Goal: Ask a question

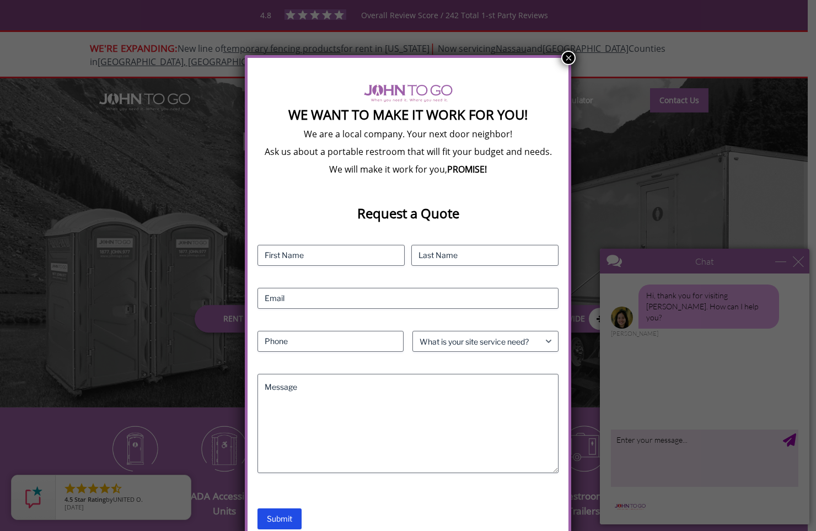
click at [661, 259] on div "We Want To Make It Work For You! We are a local company. Your next door neighbo…" at bounding box center [408, 265] width 816 height 531
click at [567, 56] on button "×" at bounding box center [569, 58] width 14 height 14
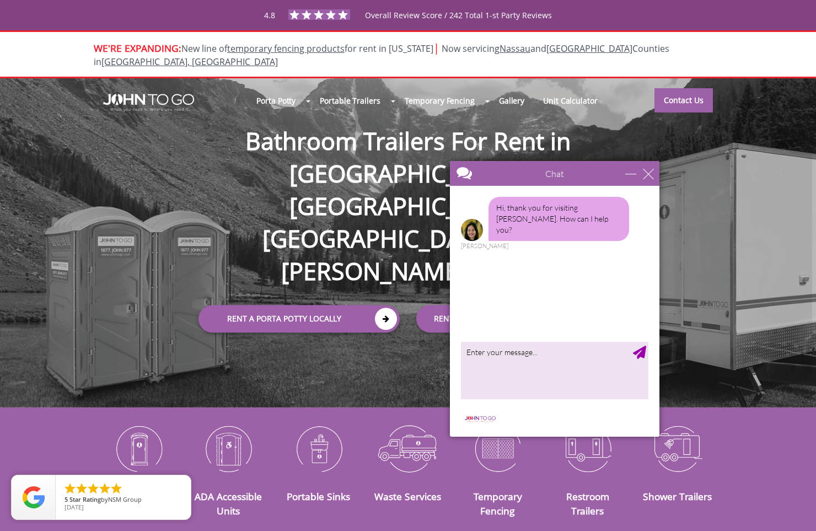
drag, startPoint x: 654, startPoint y: 258, endPoint x: 500, endPoint y: 170, distance: 177.4
click at [500, 170] on div at bounding box center [535, 174] width 170 height 26
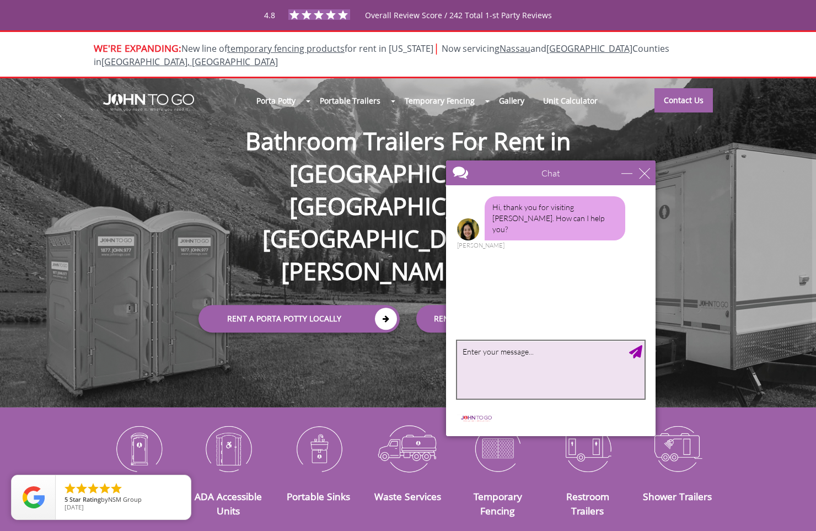
click at [560, 353] on textarea "type your message" at bounding box center [551, 370] width 188 height 58
click at [557, 353] on textarea "I live in [GEOGRAPHIC_DATA] in [GEOGRAPHIC_DATA], [GEOGRAPHIC_DATA]" at bounding box center [551, 370] width 188 height 58
click at [504, 361] on textarea "I live in [GEOGRAPHIC_DATA] in [GEOGRAPHIC_DATA], [GEOGRAPHIC_DATA] – [GEOGRAPH…" at bounding box center [551, 370] width 188 height 58
type textarea "I live in [GEOGRAPHIC_DATA] in [GEOGRAPHIC_DATA], [GEOGRAPHIC_DATA] – [GEOGRAPH…"
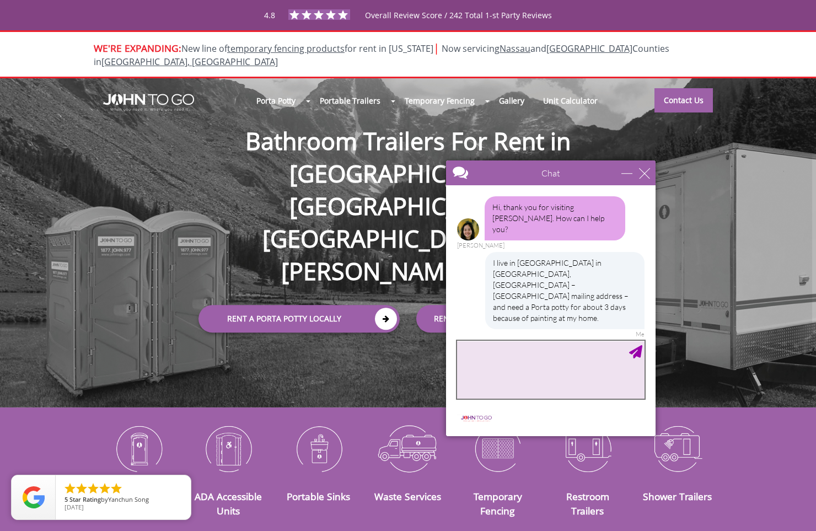
scroll to position [4, 0]
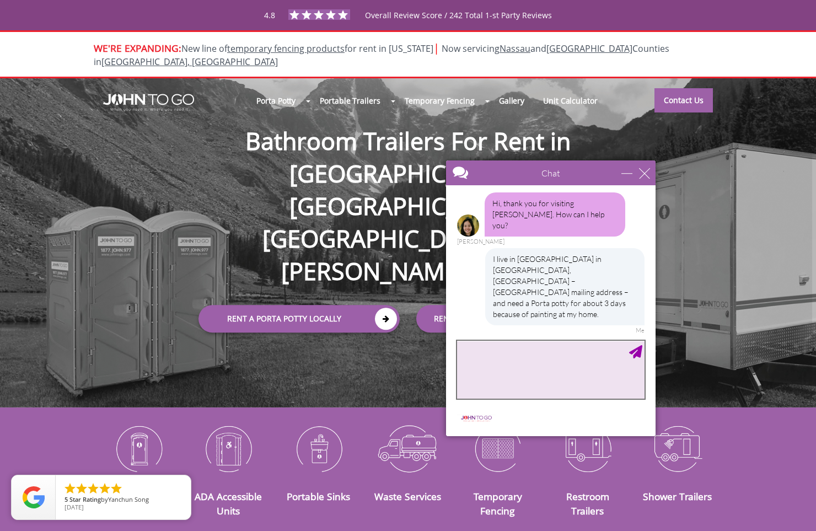
type textarea "I"
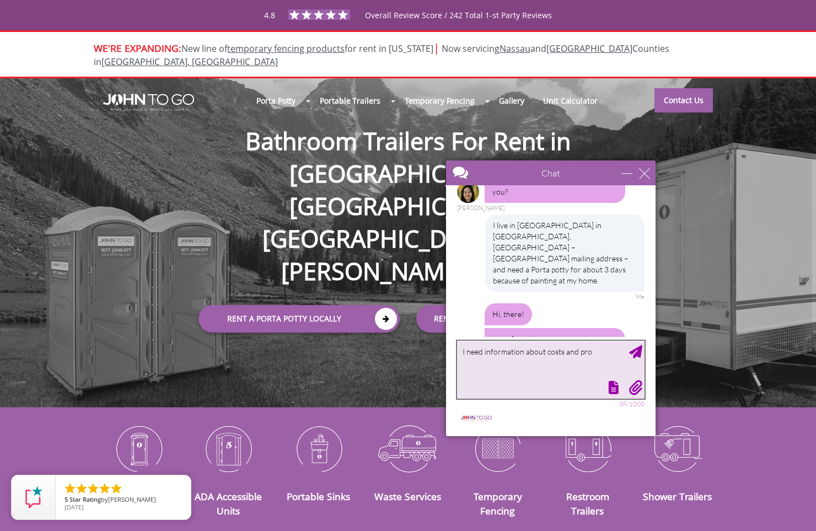
scroll to position [51, 0]
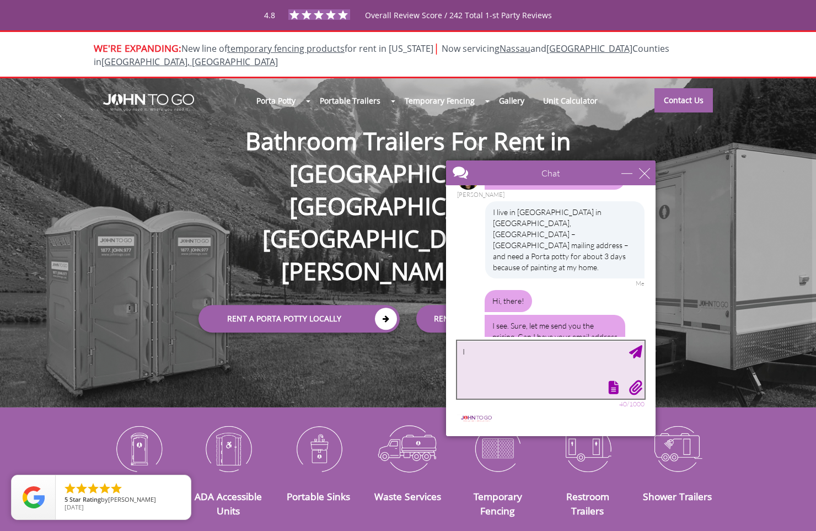
type textarea "I"
type textarea "[EMAIL_ADDRESS][DOMAIN_NAME]."
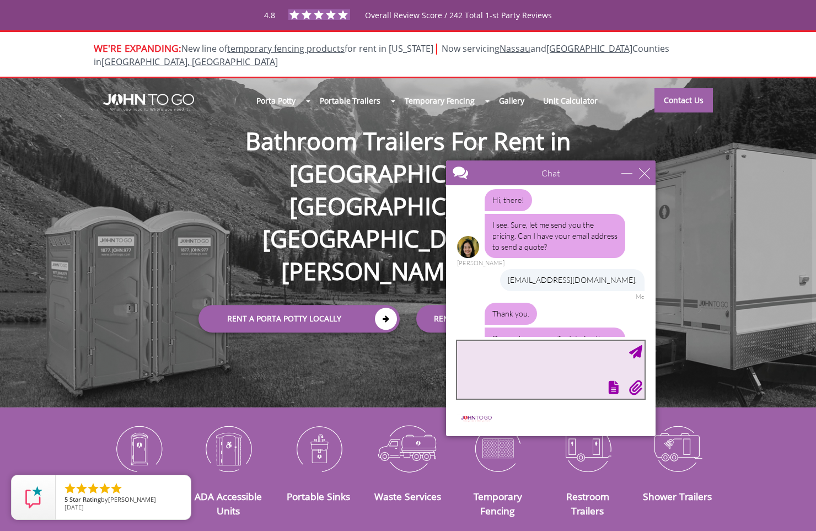
scroll to position [154, 0]
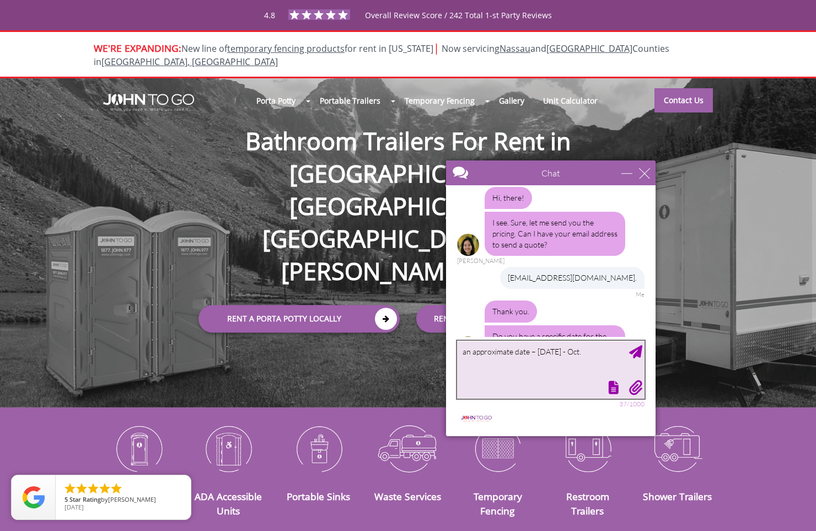
type textarea "an approximate date – [DATE] - [DATE]"
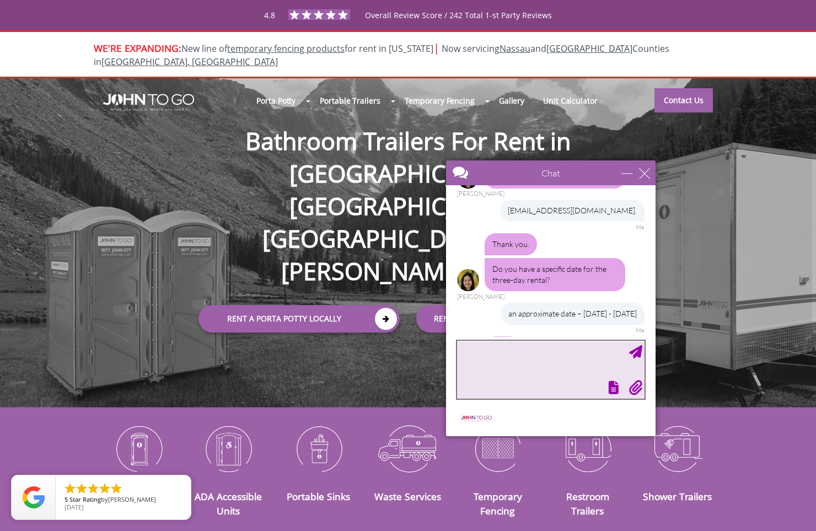
scroll to position [268, 0]
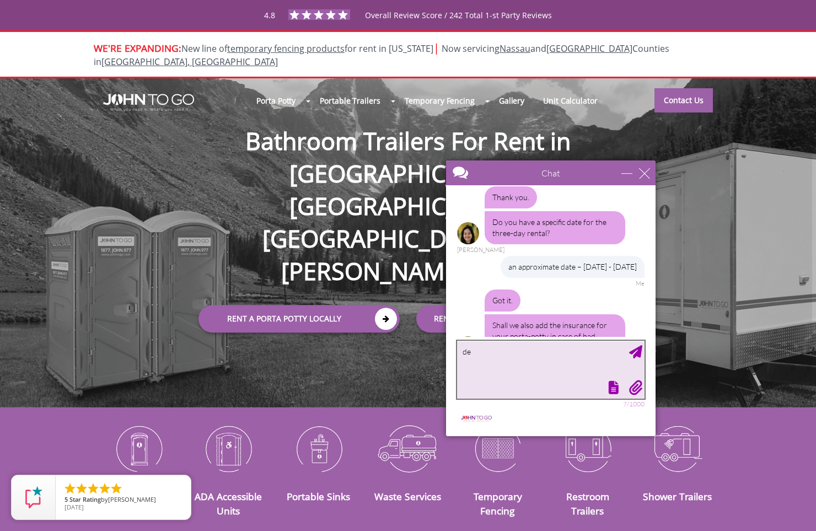
type textarea "d"
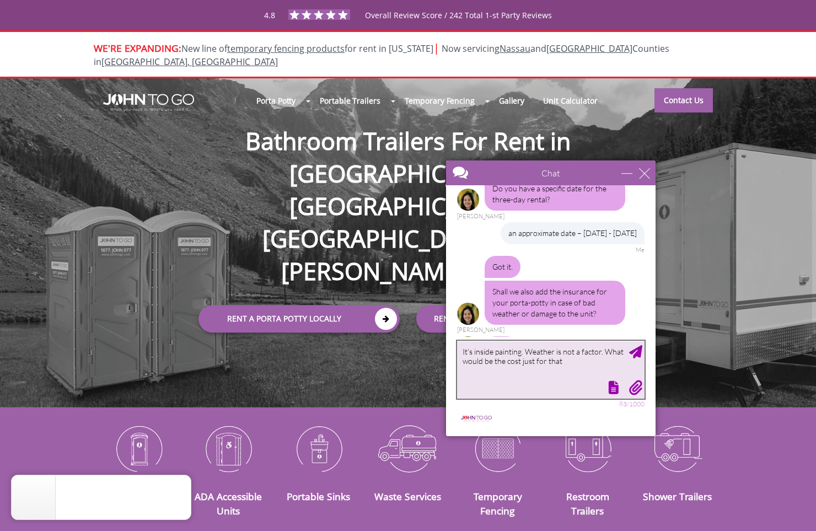
type textarea "It’s inside painting. Weather is not a factor. What would be the cost just for …"
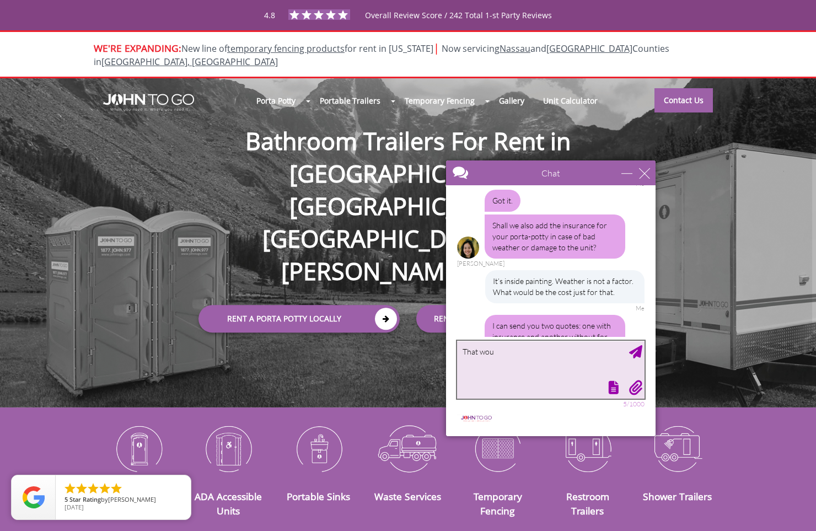
scroll to position [402, 0]
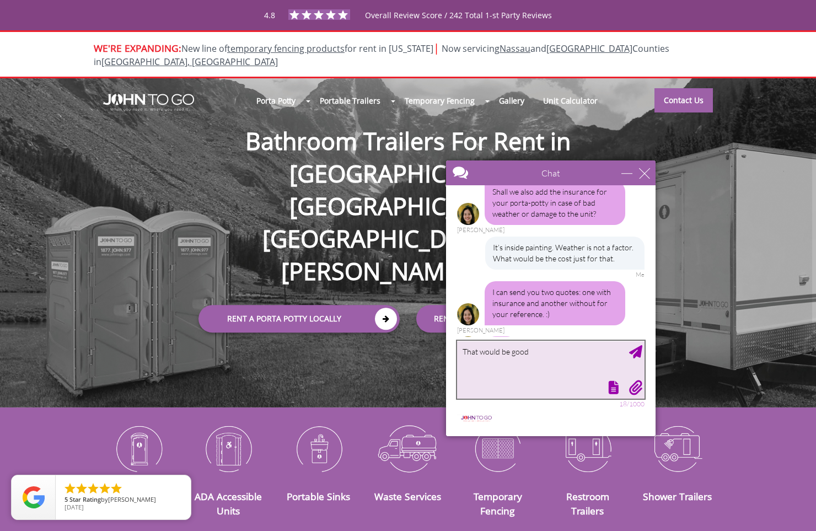
type textarea "That would be good."
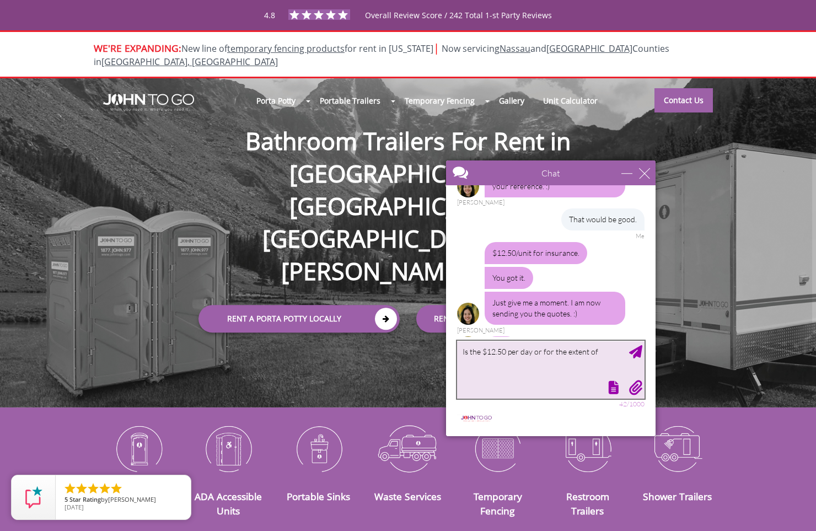
scroll to position [496, 0]
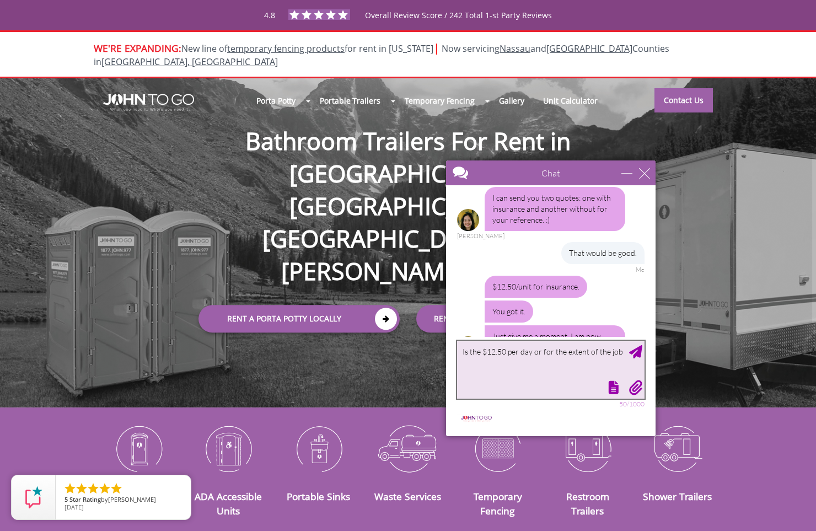
type textarea "Is the $12.50 per day or for the extent of the job."
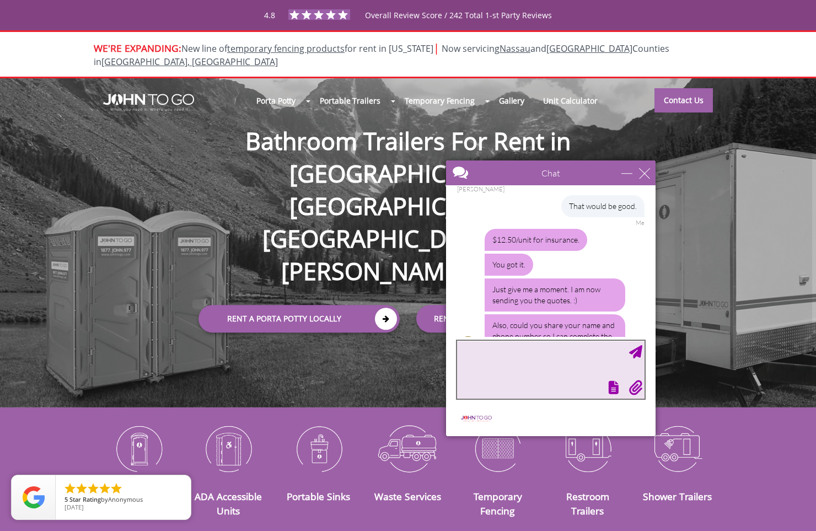
scroll to position [588, 0]
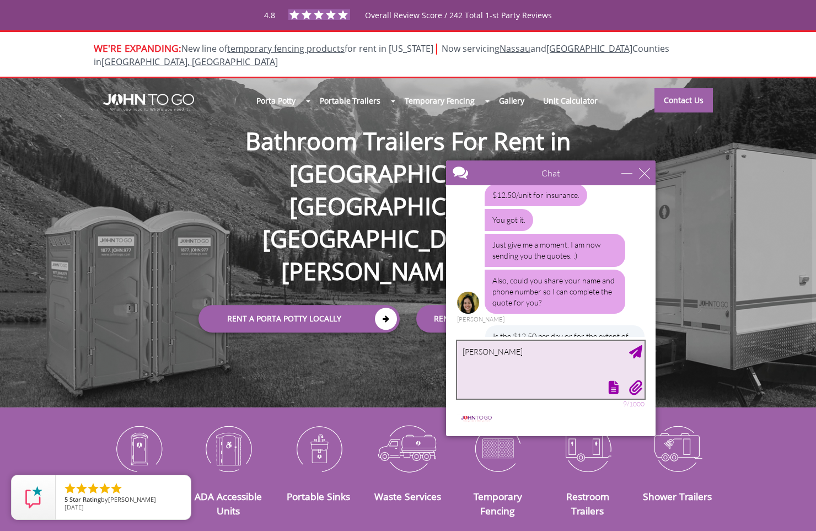
type textarea "[PERSON_NAME]"
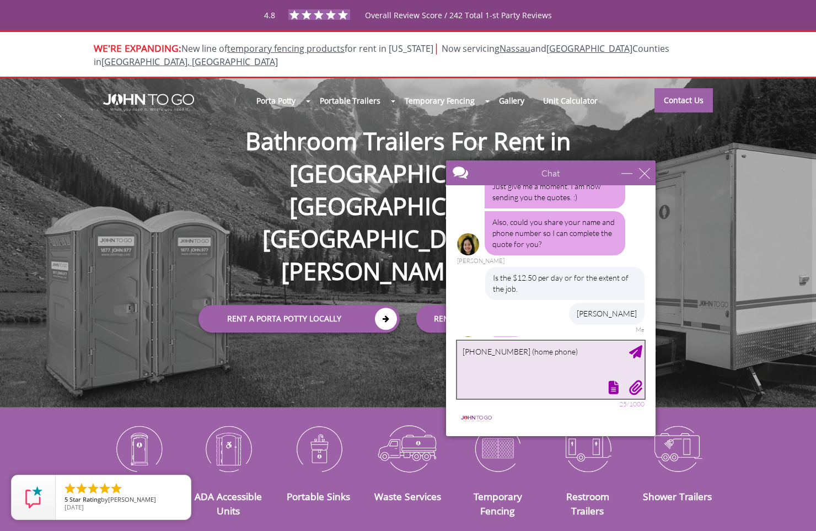
click at [470, 367] on textarea "[PHONE_NUMBER] (home phone)" at bounding box center [551, 370] width 188 height 58
type textarea "[PHONE_NUMBER] (home phone). So the per unit cost is for the entire 3 days, and…"
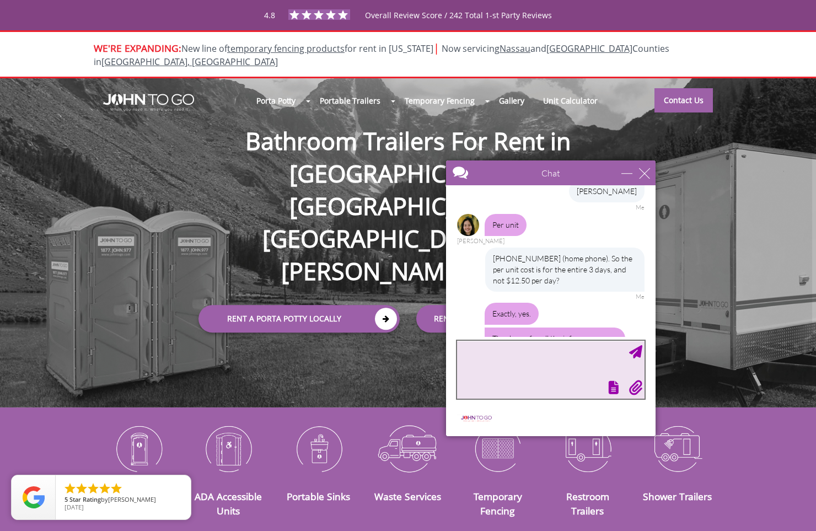
scroll to position [782, 0]
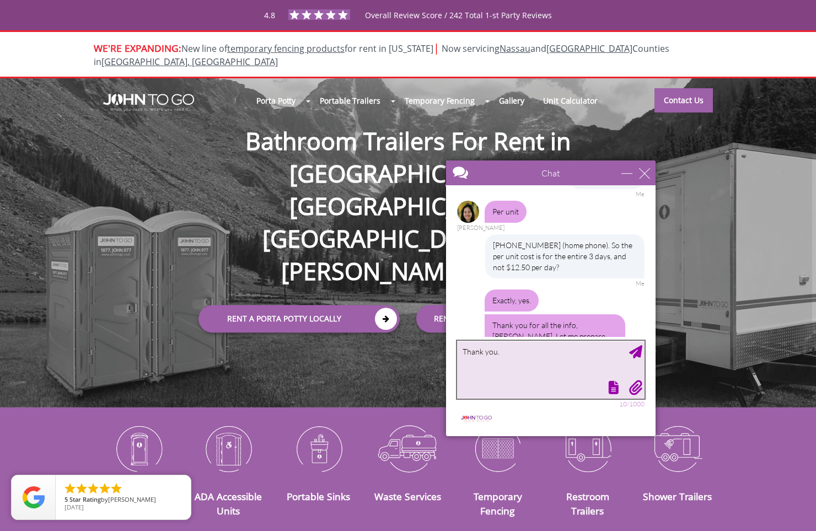
type textarea "Thank you."
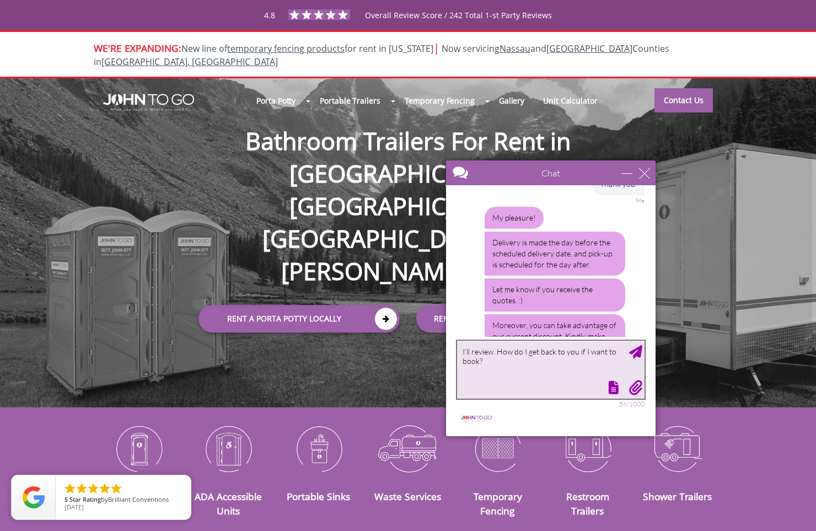
scroll to position [1106, 0]
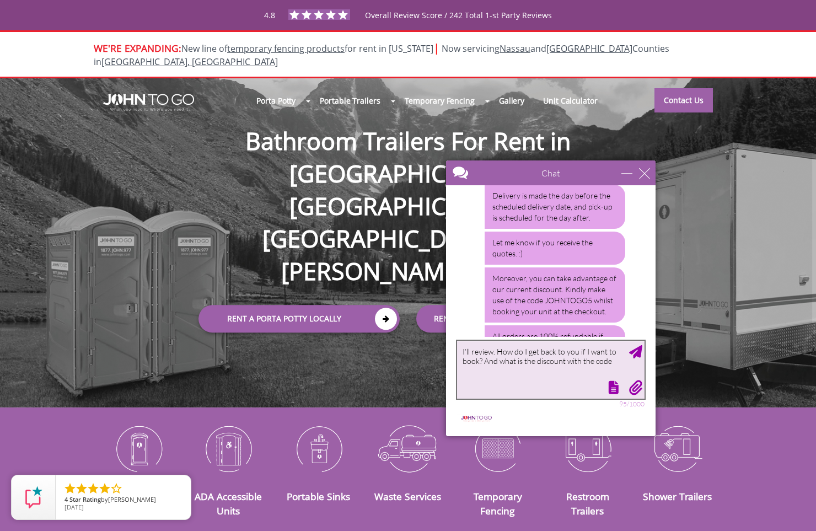
type textarea "I’ll review. How do I get back to you if I want to book? And what is the discou…"
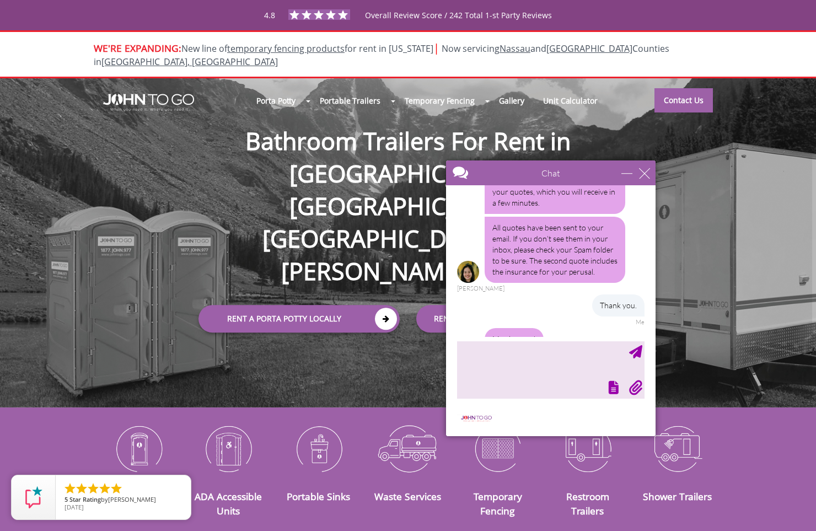
scroll to position [938, 0]
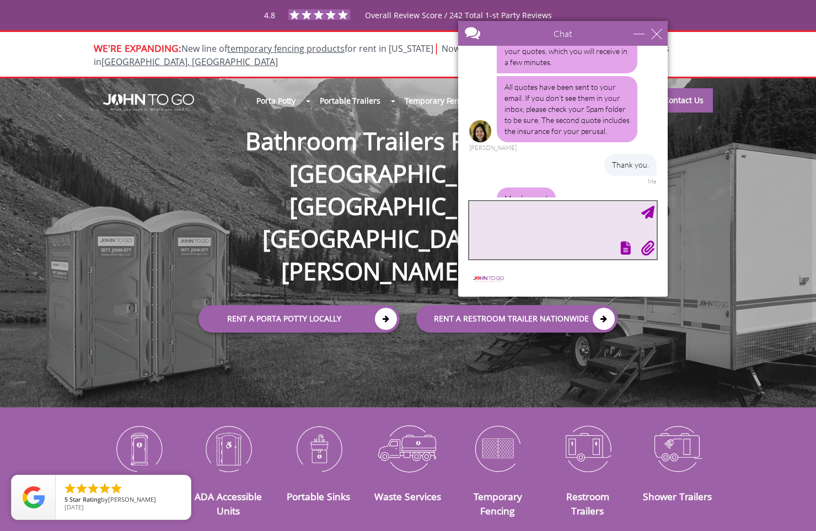
drag, startPoint x: 585, startPoint y: 172, endPoint x: 597, endPoint y: 28, distance: 144.5
click at [597, 28] on div at bounding box center [543, 34] width 170 height 26
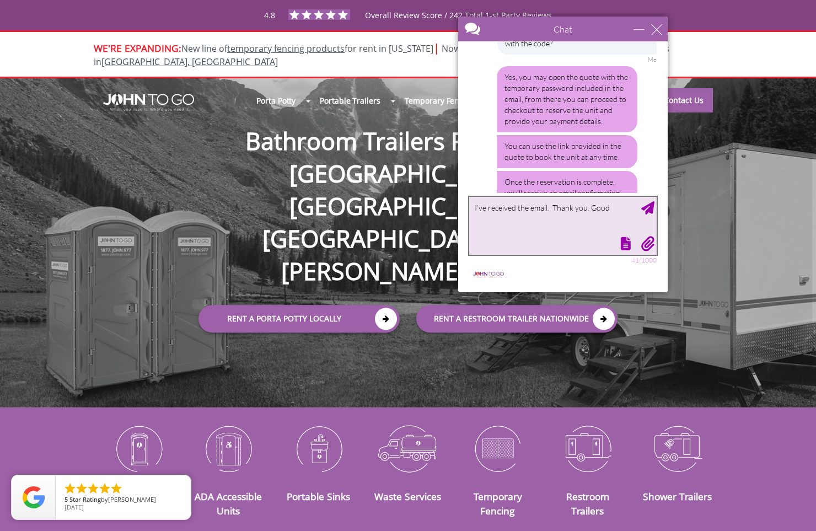
scroll to position [1379, 0]
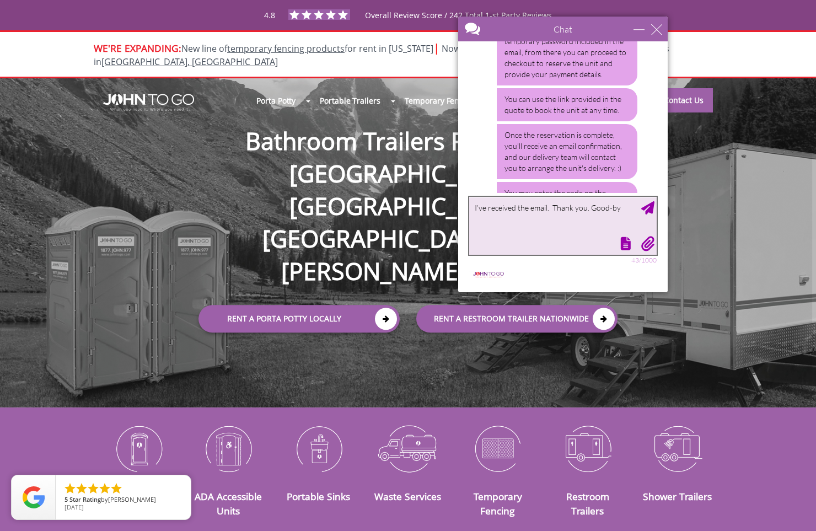
type textarea "I’ve received the email. Thank you. Good-bye"
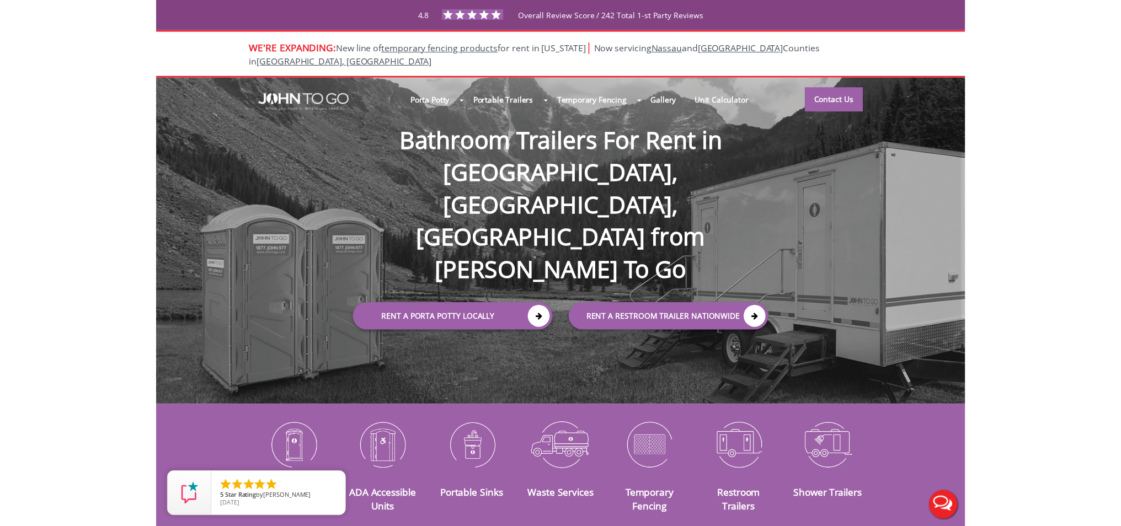
scroll to position [0, 0]
